Goal: Transaction & Acquisition: Download file/media

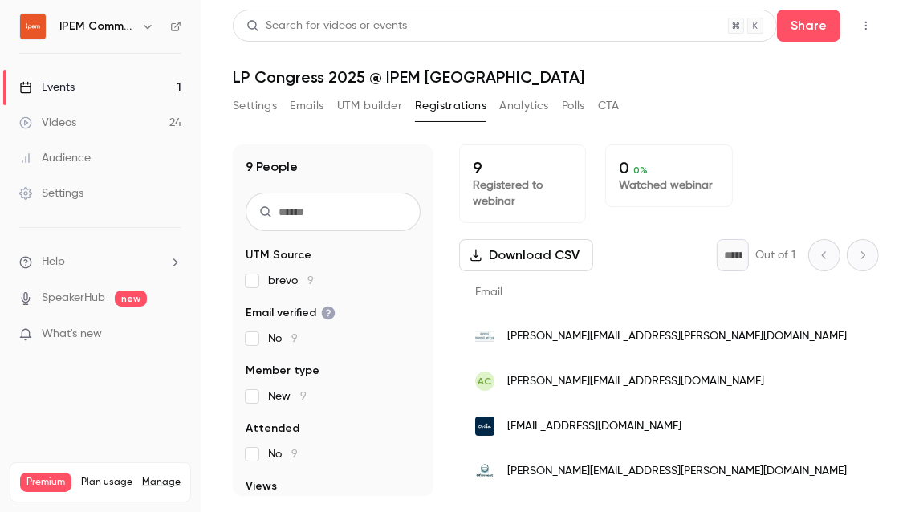
click at [531, 253] on button "Download CSV" at bounding box center [526, 255] width 134 height 32
drag, startPoint x: 631, startPoint y: 333, endPoint x: 724, endPoint y: 337, distance: 93.2
click at [724, 337] on span "[PERSON_NAME][EMAIL_ADDRESS][PERSON_NAME][DOMAIN_NAME]" at bounding box center [677, 336] width 340 height 17
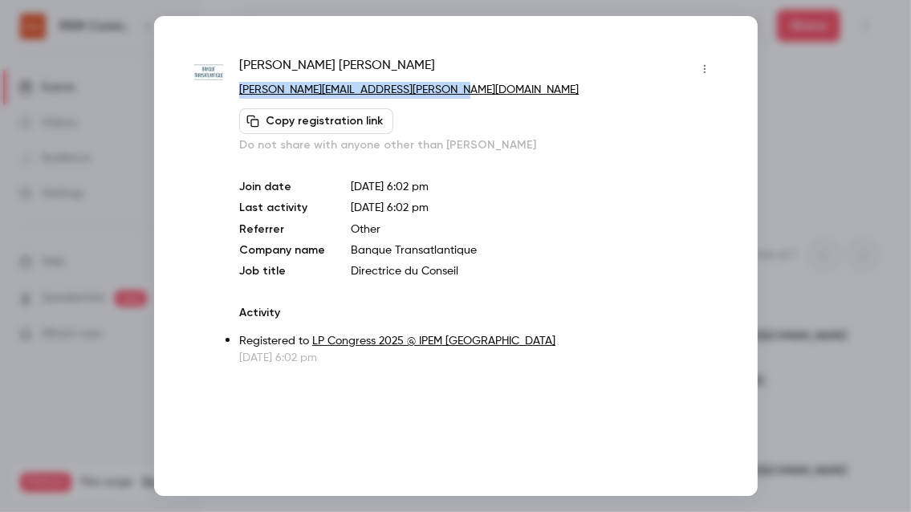
drag, startPoint x: 477, startPoint y: 87, endPoint x: 242, endPoint y: 84, distance: 234.4
click at [242, 84] on p "anne.landon@banquetransatlantique.com" at bounding box center [478, 90] width 478 height 17
copy link "anne.landon@banquetransatlantique.com"
click at [777, 74] on div at bounding box center [455, 256] width 911 height 512
